Goal: Transaction & Acquisition: Subscribe to service/newsletter

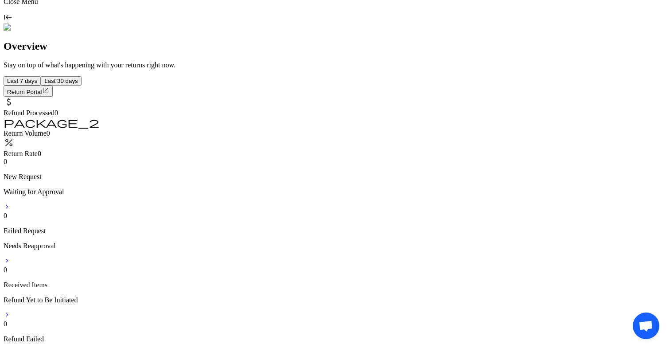
scroll to position [158, 0]
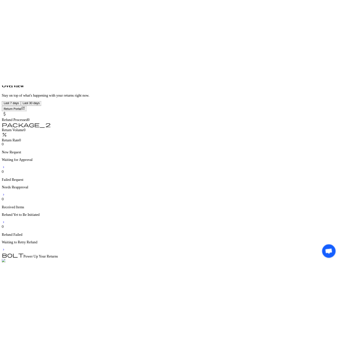
scroll to position [171, 0]
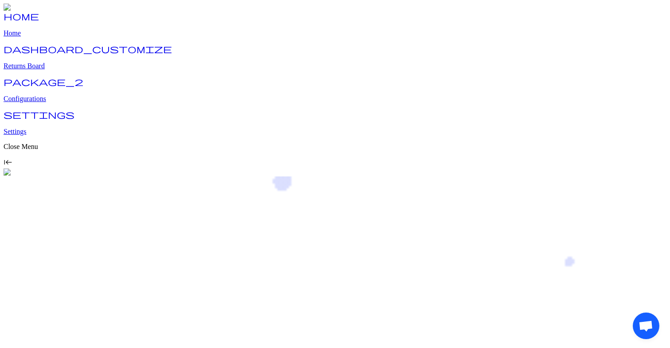
click at [46, 70] on p "Returns Board" at bounding box center [335, 66] width 663 height 8
